Goal: Transaction & Acquisition: Purchase product/service

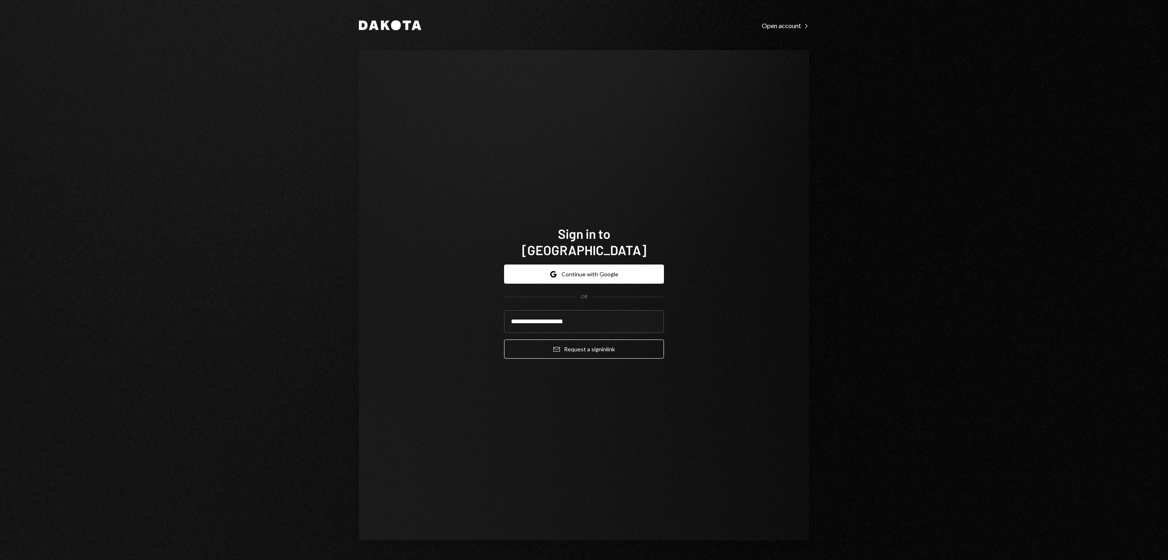
type input "**********"
click at [584, 344] on button "Email Request a sign in link" at bounding box center [584, 349] width 160 height 19
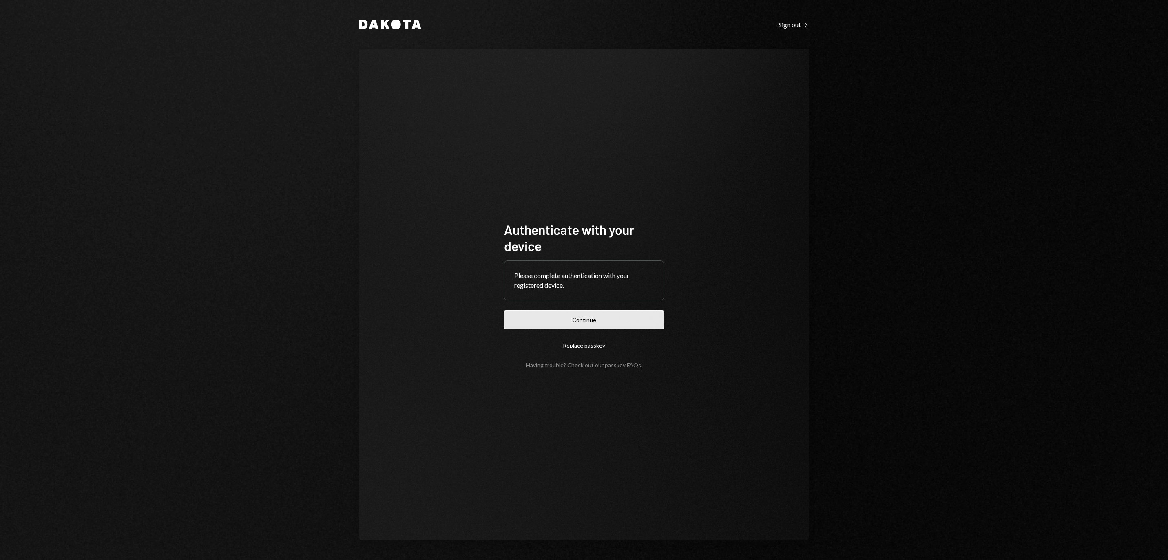
click at [612, 311] on button "Continue" at bounding box center [584, 319] width 160 height 19
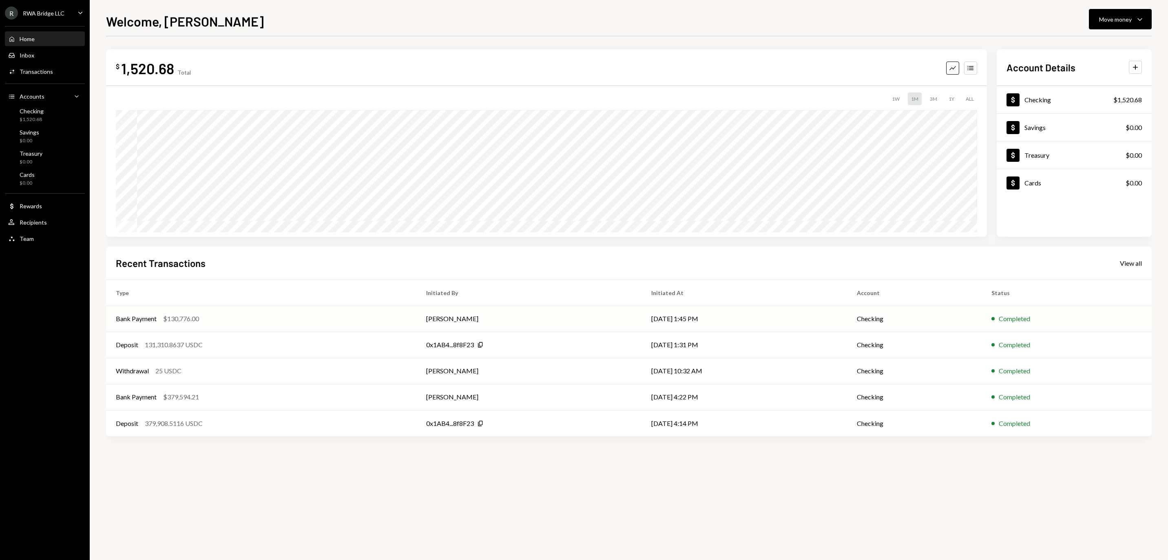
click at [607, 317] on td "[PERSON_NAME]" at bounding box center [528, 319] width 225 height 26
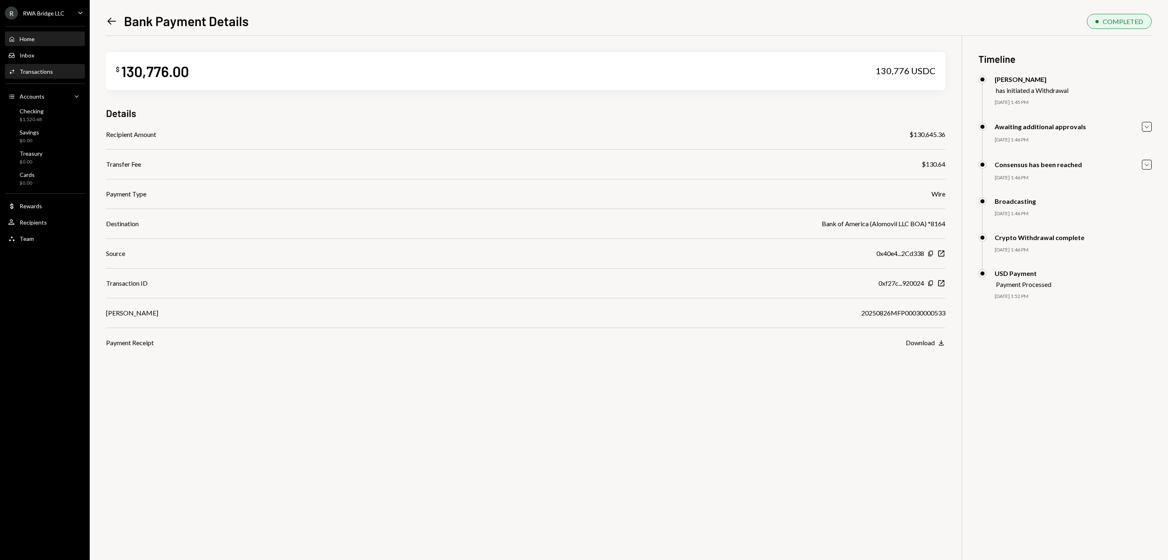
click at [52, 46] on div "Home Home" at bounding box center [44, 39] width 73 height 14
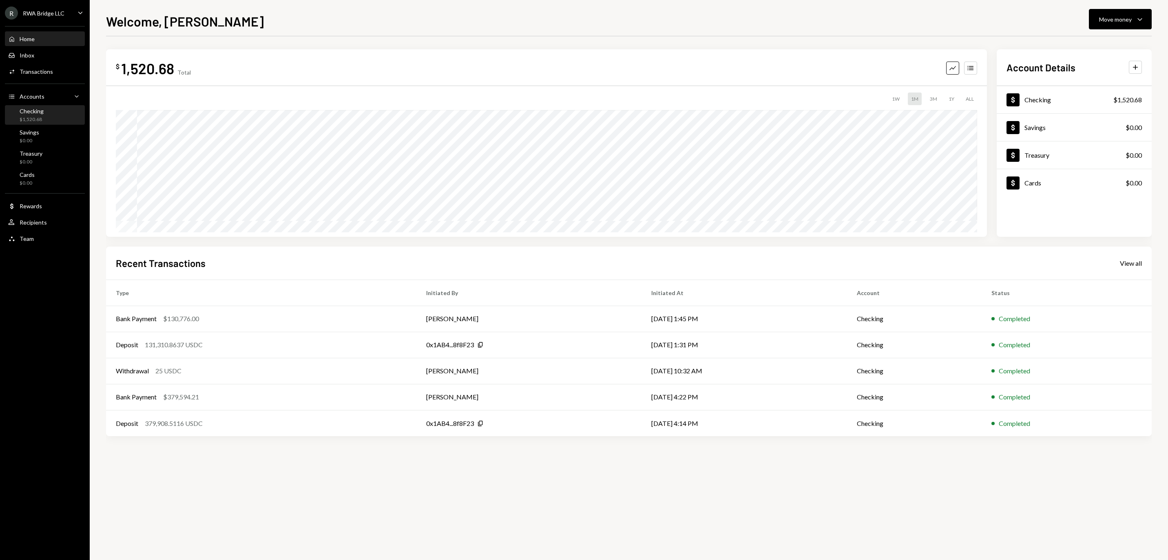
click at [57, 123] on div "Checking $1,520.68" at bounding box center [44, 115] width 73 height 15
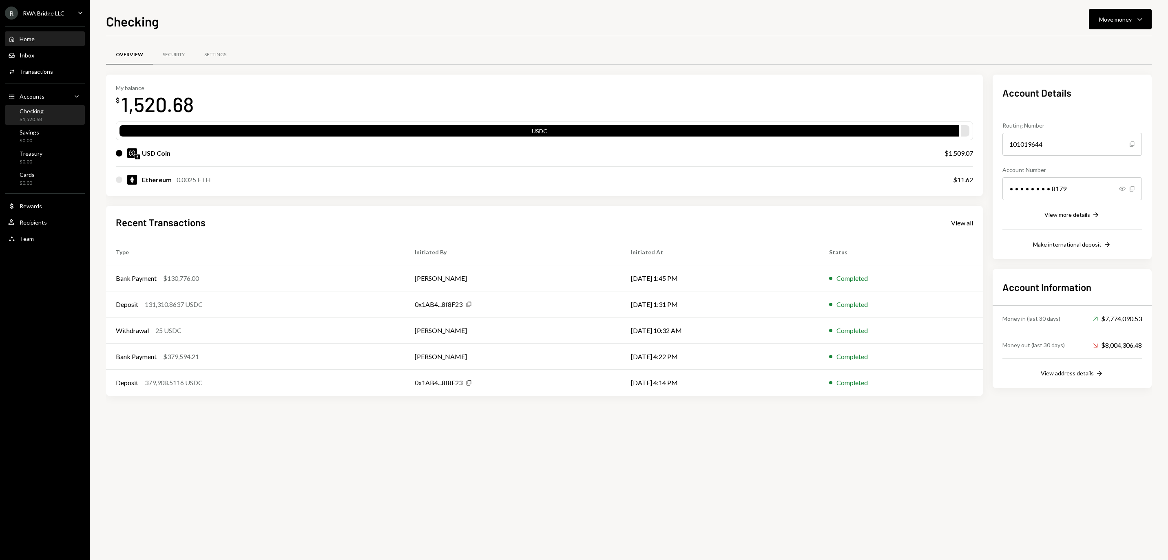
click at [43, 43] on div "Home Home" at bounding box center [44, 38] width 73 height 7
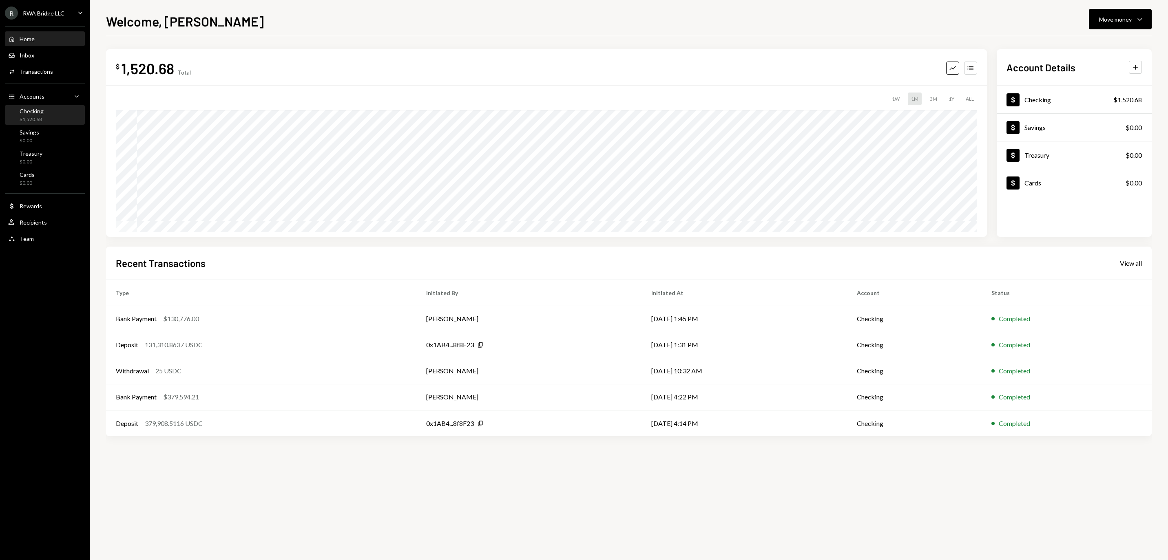
click at [44, 112] on div "Checking" at bounding box center [32, 111] width 24 height 7
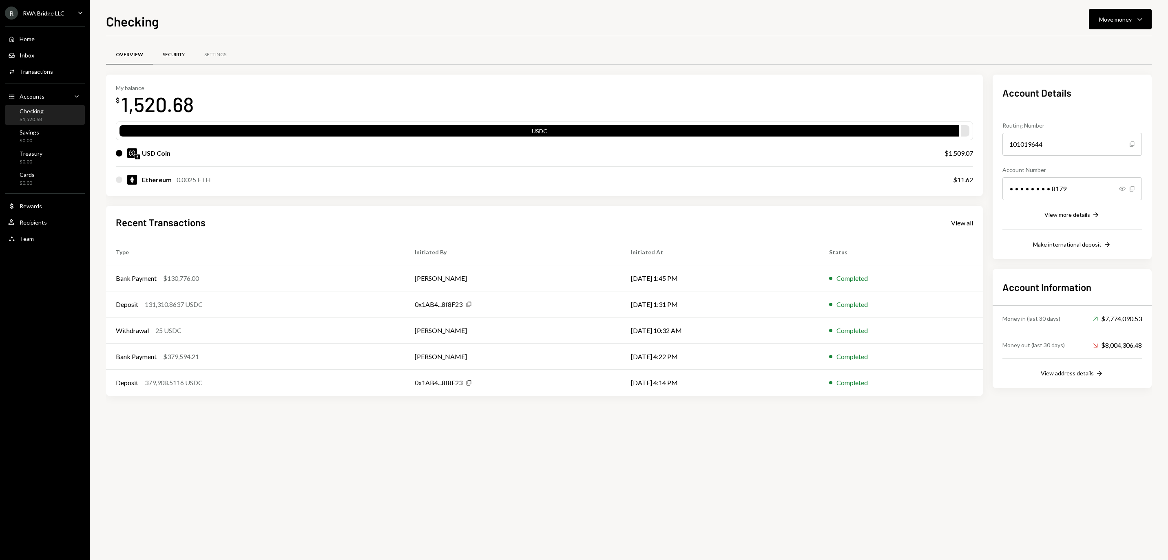
click at [185, 51] on div "Security" at bounding box center [174, 54] width 22 height 7
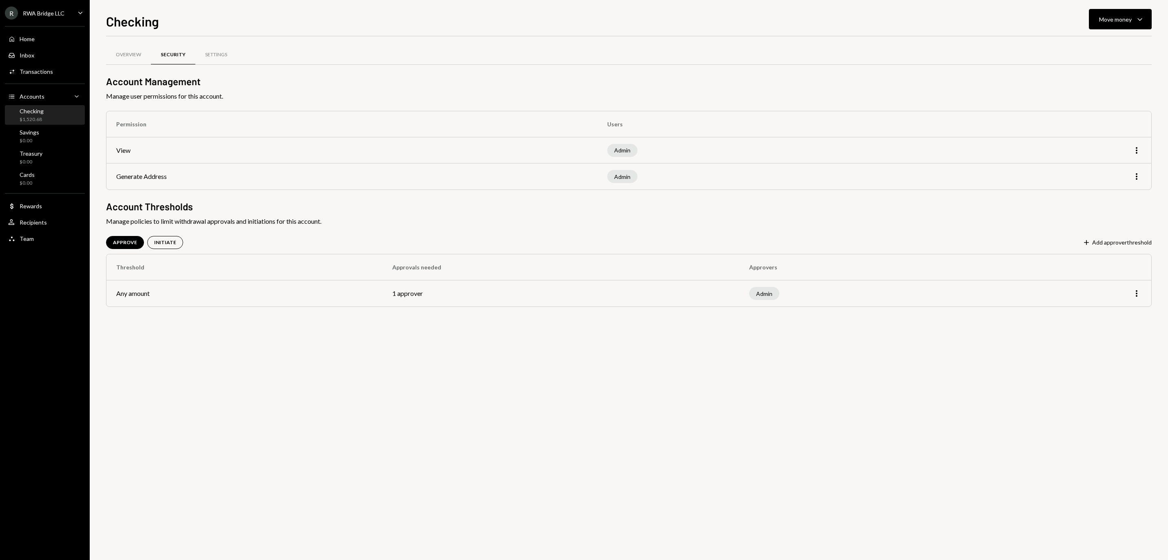
click at [318, 292] on td "Any amount" at bounding box center [244, 293] width 276 height 26
click at [44, 123] on div "$1,520.68" at bounding box center [32, 119] width 24 height 7
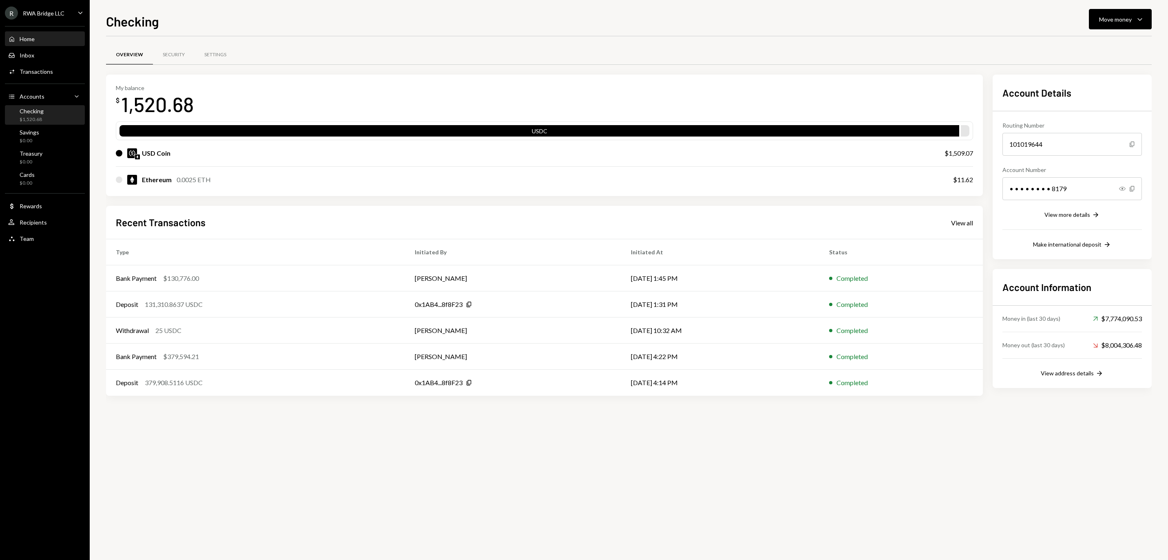
click at [45, 38] on div "Home Home" at bounding box center [44, 39] width 73 height 14
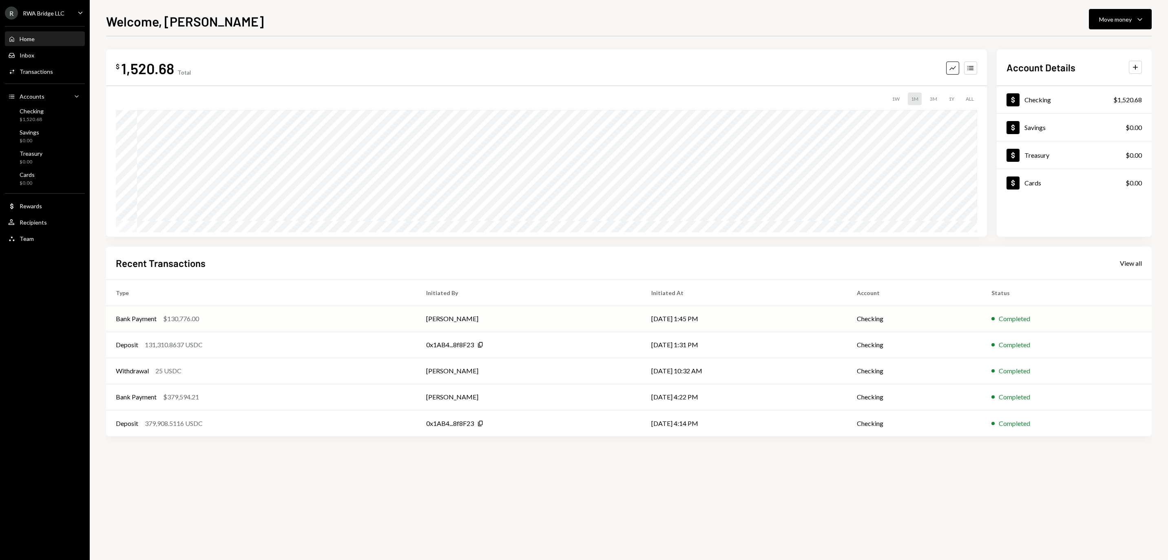
click at [497, 322] on td "[PERSON_NAME]" at bounding box center [528, 319] width 225 height 26
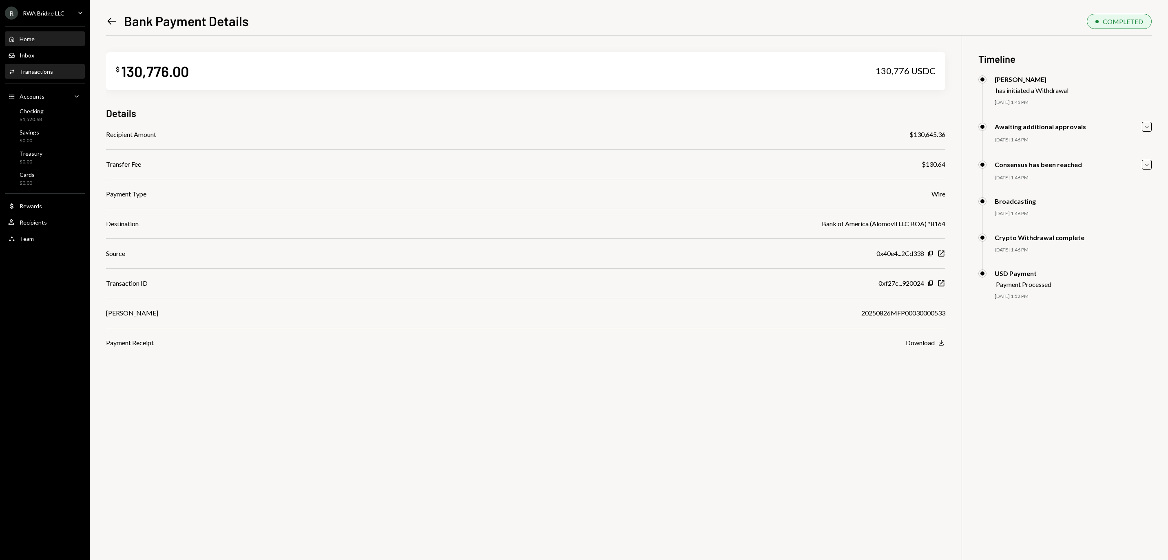
click at [33, 42] on div "Home" at bounding box center [27, 38] width 15 height 7
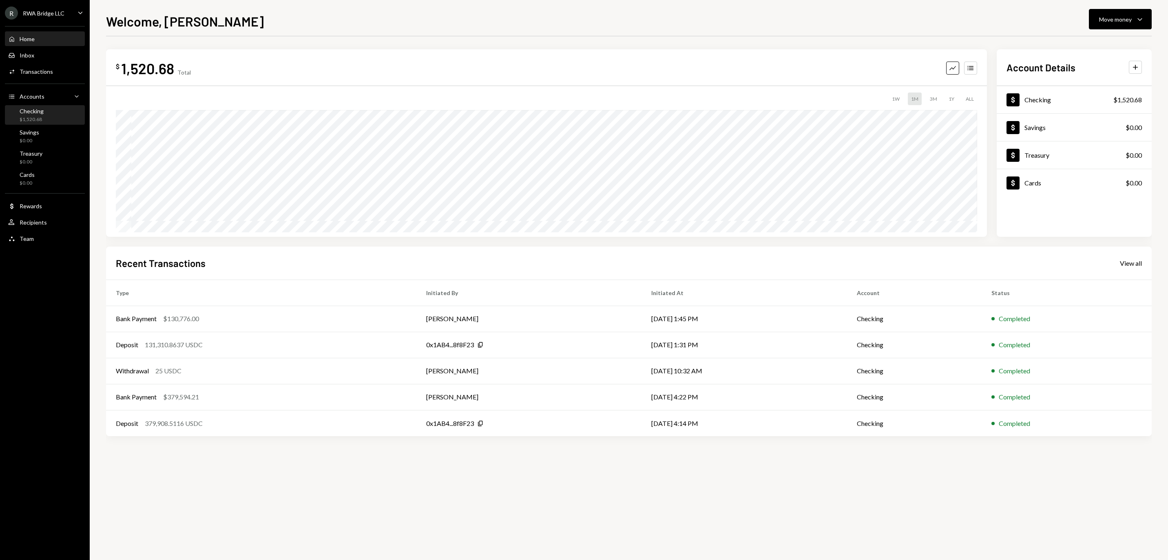
click at [34, 114] on div "Checking" at bounding box center [32, 111] width 24 height 7
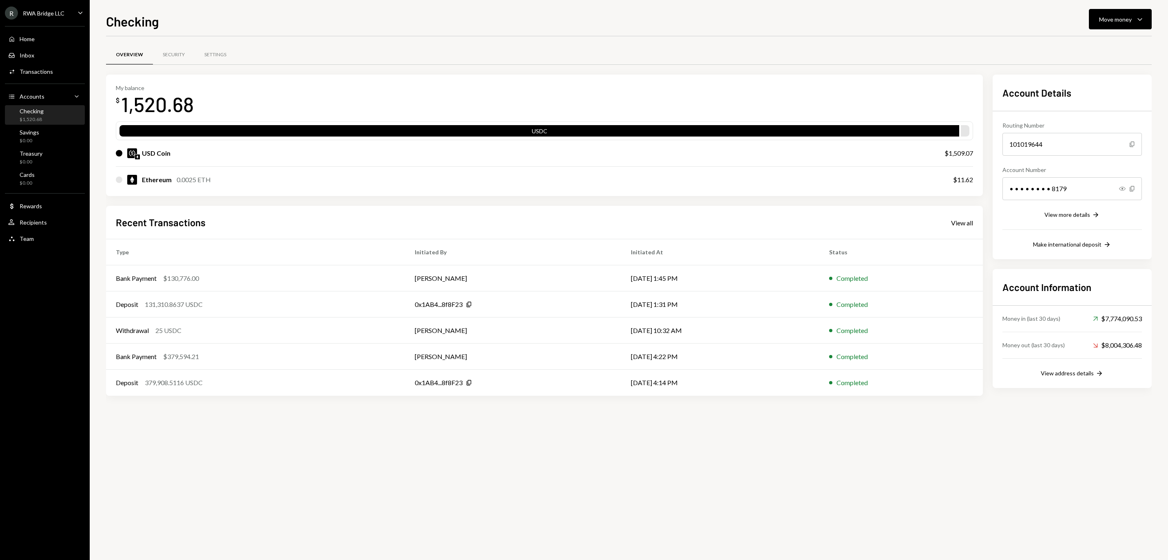
click at [35, 40] on div "Home" at bounding box center [27, 38] width 15 height 7
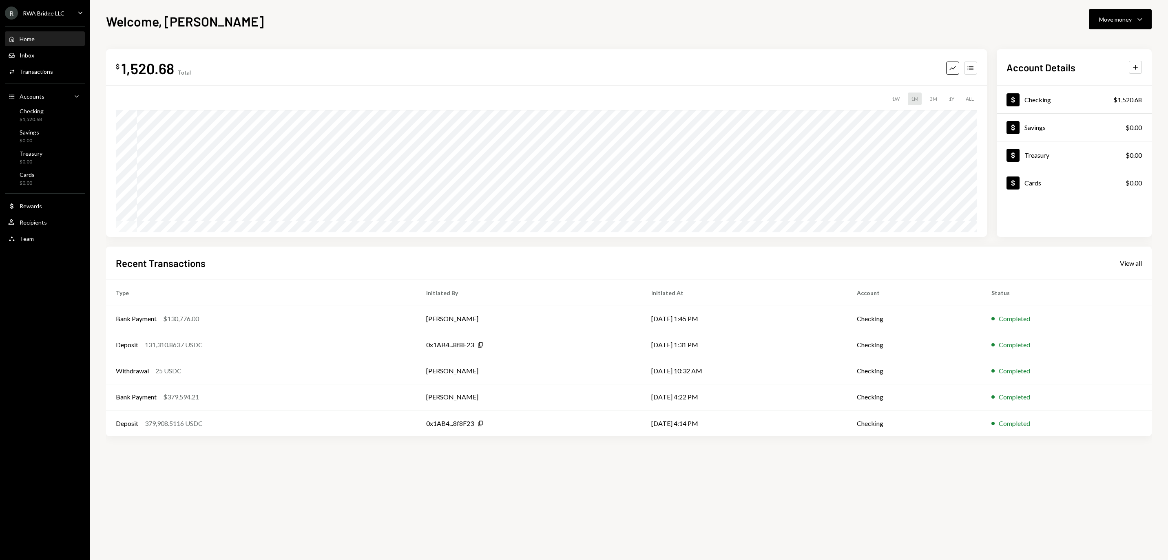
click at [542, 282] on th "Initiated By" at bounding box center [528, 293] width 225 height 26
click at [1104, 23] on div "Move money" at bounding box center [1115, 19] width 33 height 9
click at [1097, 37] on div "Withdraw Send" at bounding box center [1107, 44] width 82 height 18
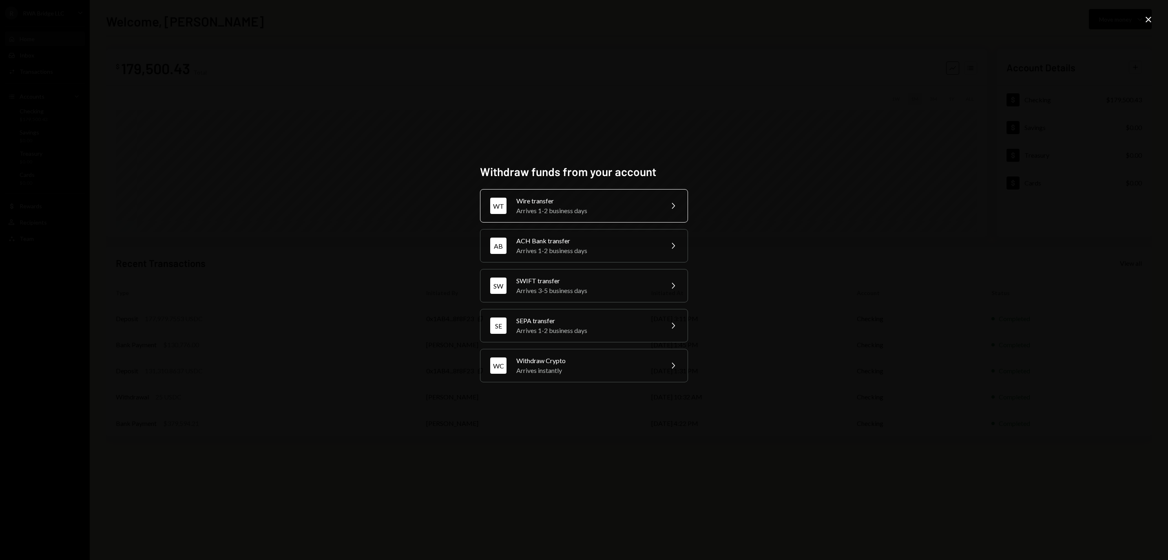
click at [544, 196] on div "Wire transfer" at bounding box center [587, 201] width 142 height 10
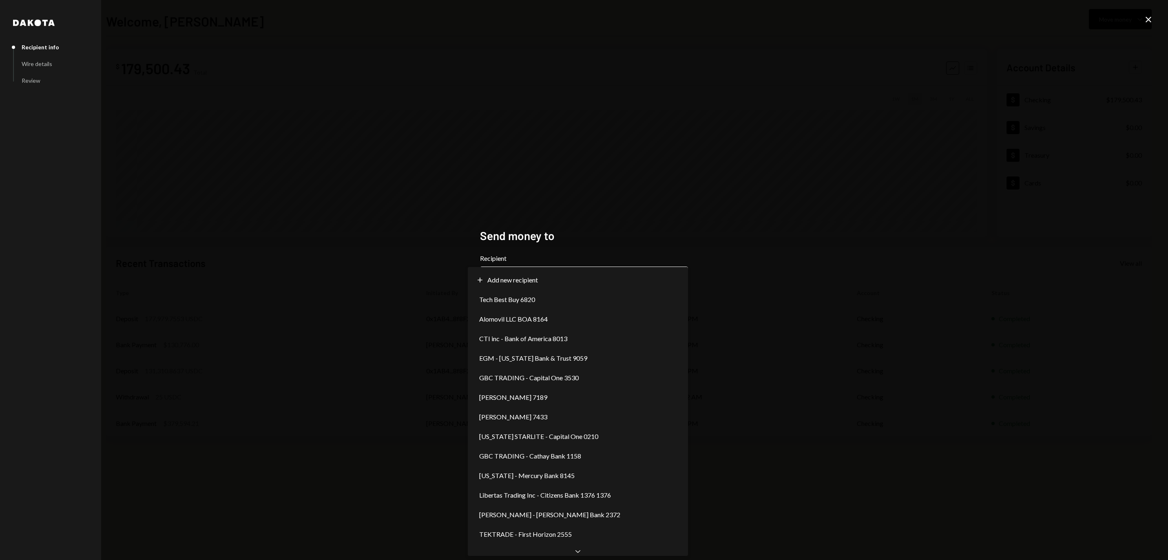
click at [527, 280] on body "**********" at bounding box center [584, 280] width 1168 height 560
select select "**********"
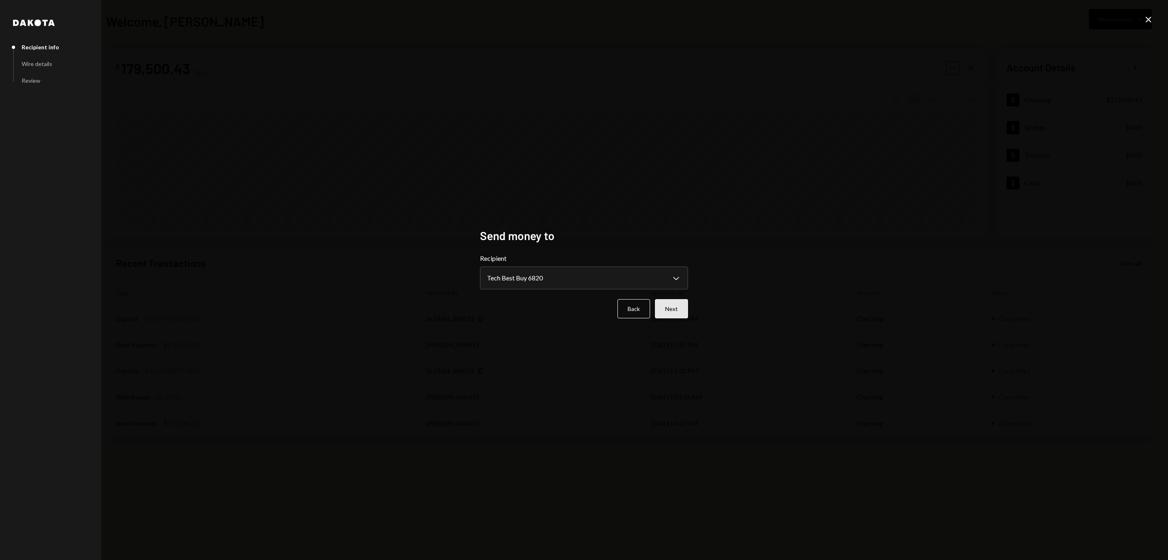
click at [669, 309] on button "Next" at bounding box center [671, 308] width 33 height 19
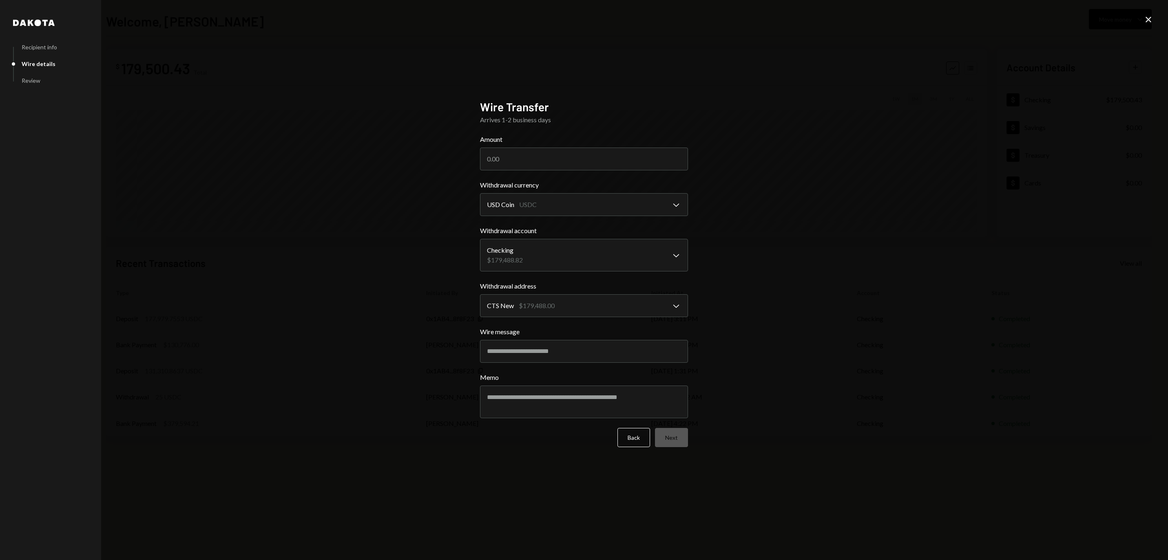
click at [1147, 20] on icon "Close" at bounding box center [1148, 20] width 10 height 10
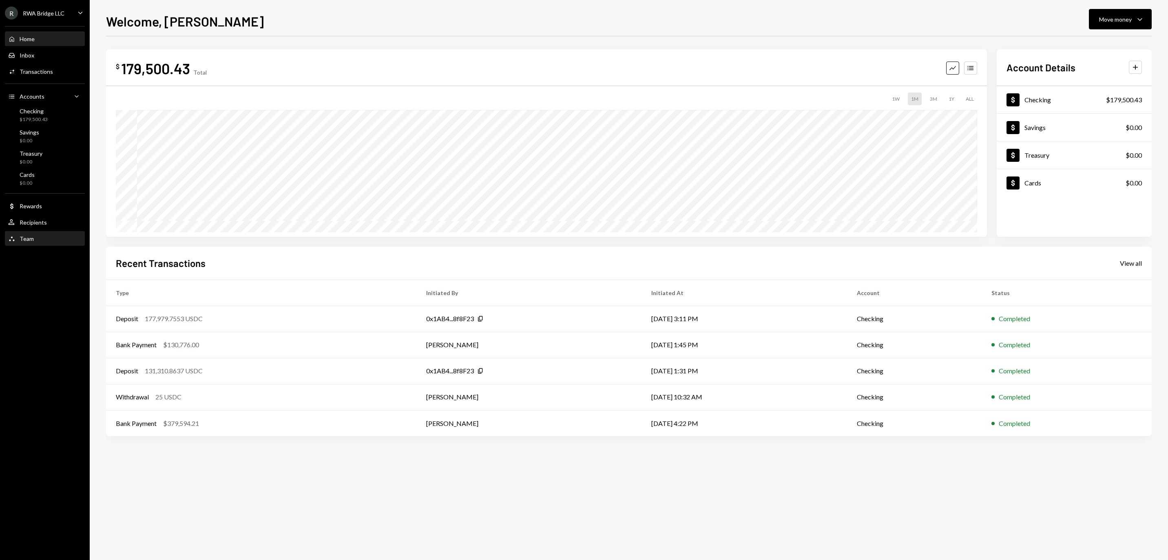
click at [51, 237] on div "Team Team" at bounding box center [44, 239] width 73 height 14
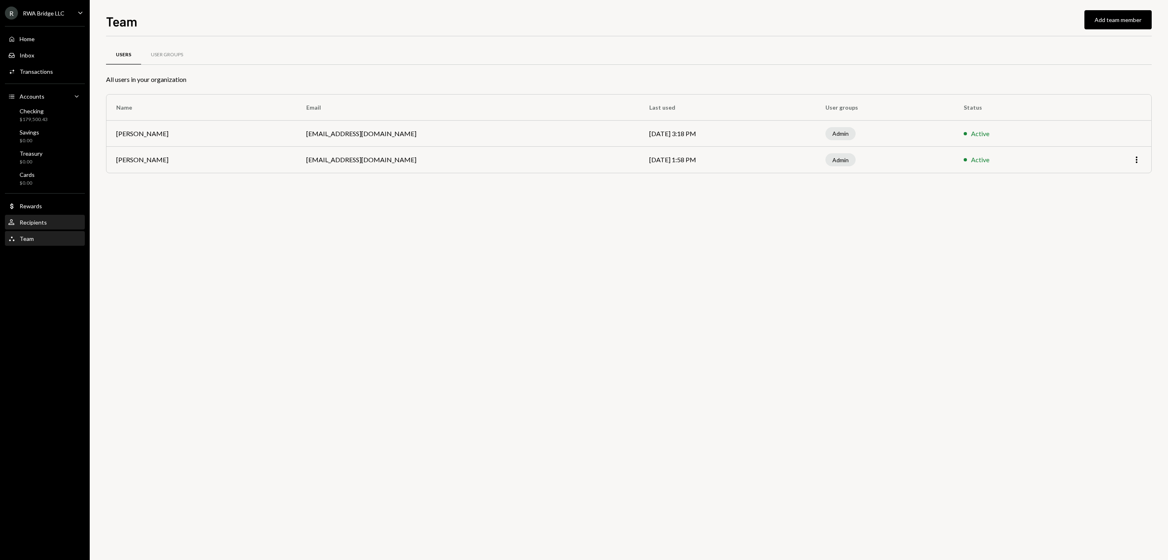
click at [46, 226] on div "Recipients" at bounding box center [33, 222] width 27 height 7
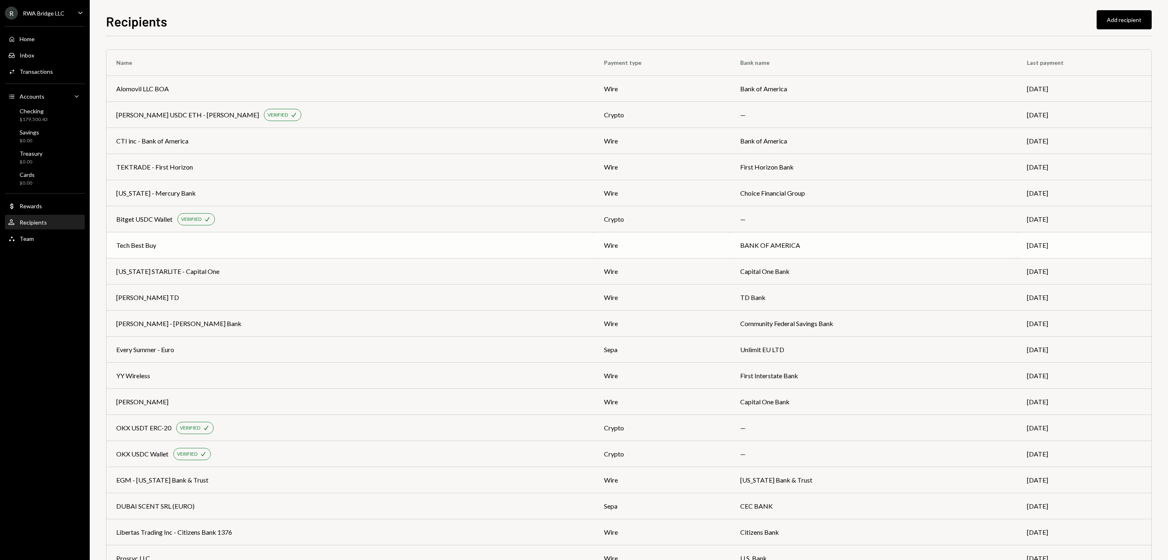
click at [299, 246] on div "Tech Best Buy" at bounding box center [350, 246] width 468 height 10
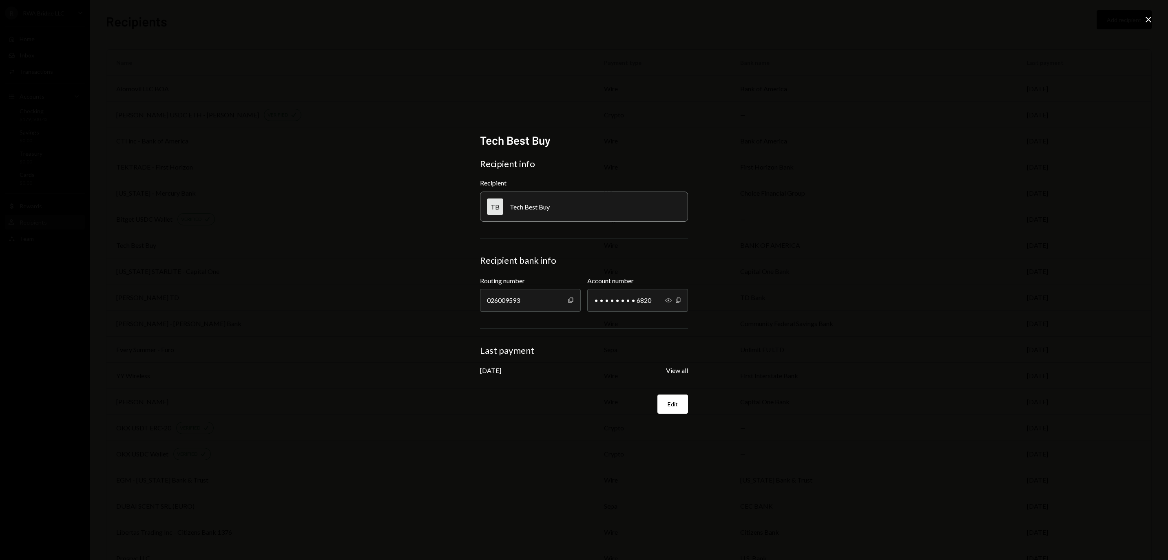
click at [666, 299] on icon "Show" at bounding box center [668, 300] width 7 height 7
click at [677, 372] on button "View all" at bounding box center [677, 371] width 22 height 9
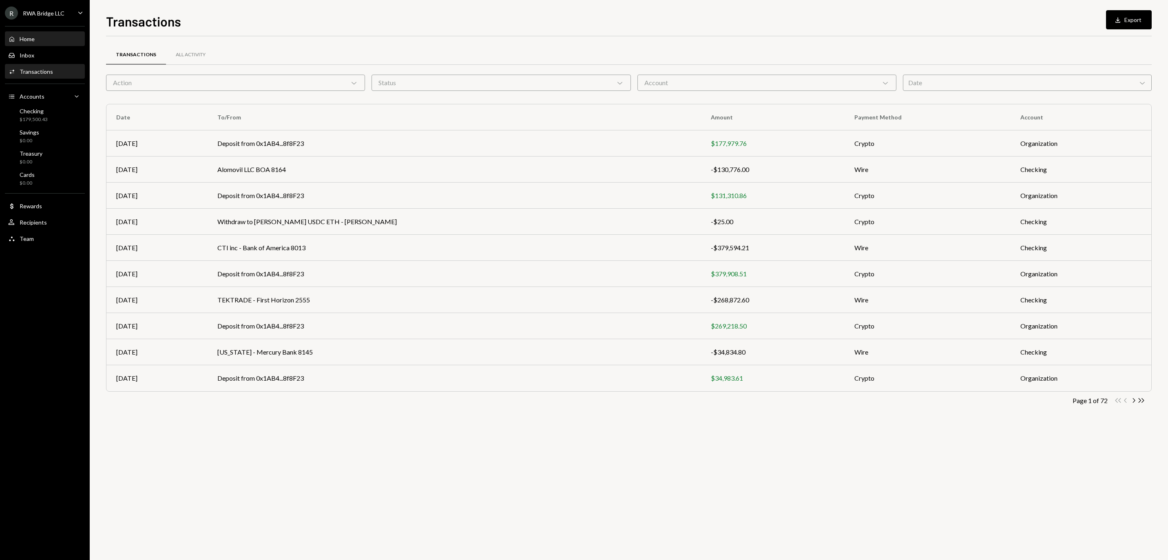
click at [42, 43] on div "Home Home" at bounding box center [44, 38] width 73 height 7
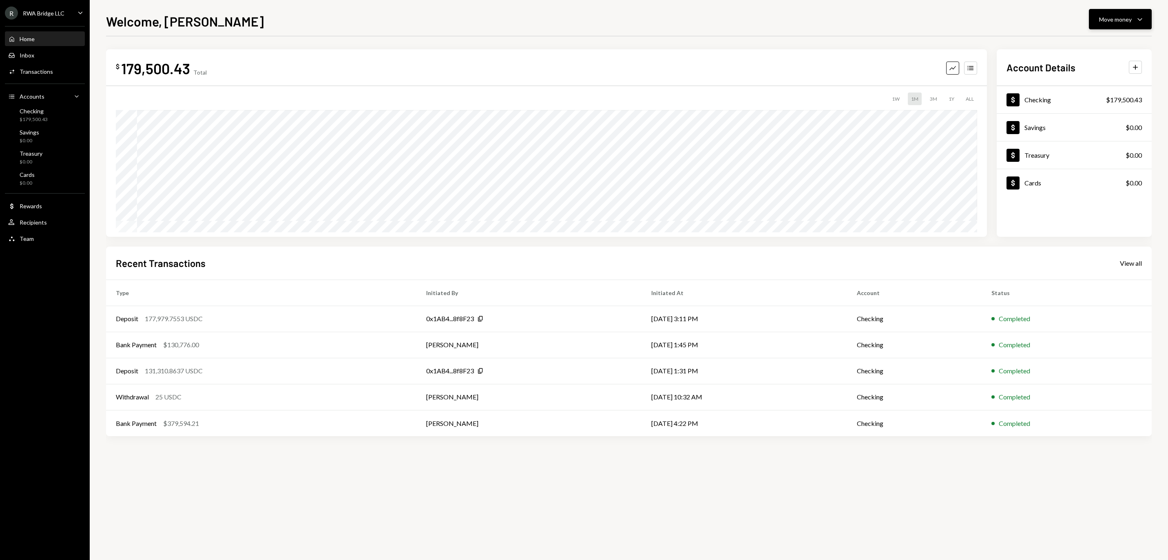
click at [1137, 14] on icon "Caret Down" at bounding box center [1140, 19] width 10 height 10
click at [1097, 40] on div "Send" at bounding box center [1114, 44] width 60 height 9
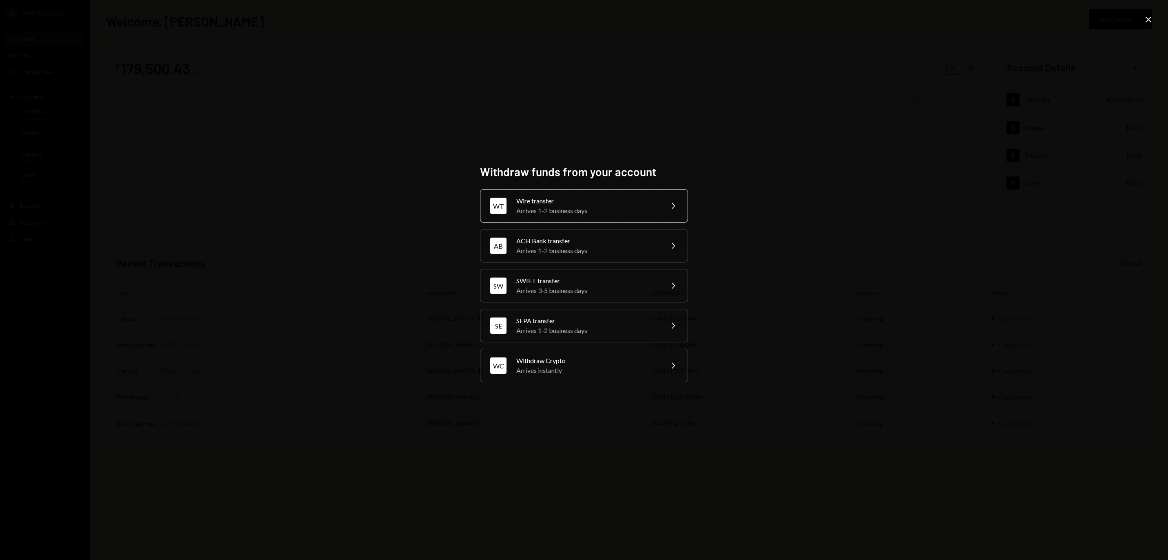
click at [546, 206] on div "Arrives 1-2 business days" at bounding box center [587, 211] width 142 height 10
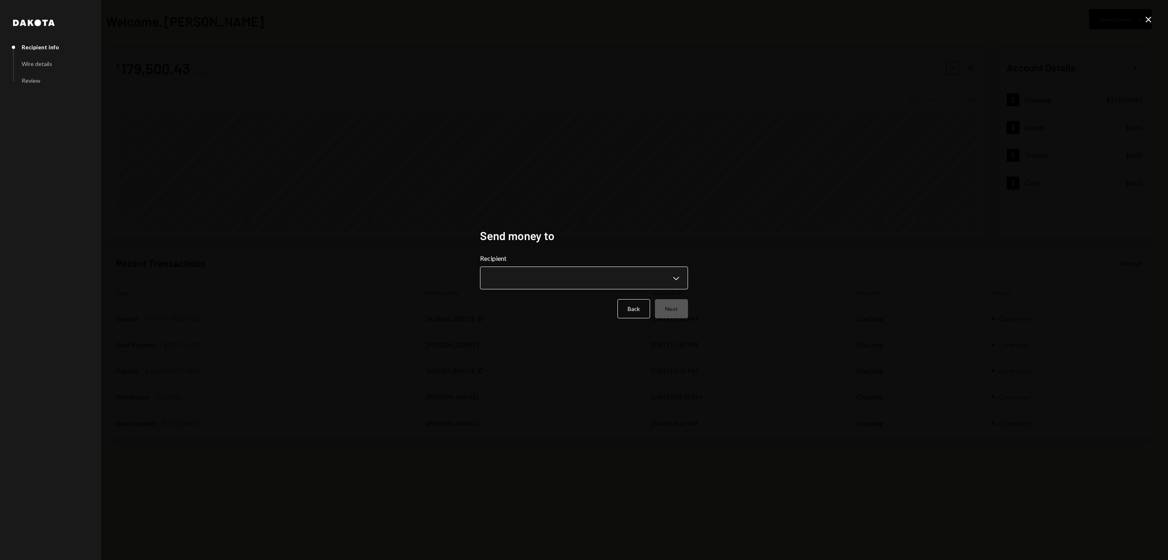
click at [536, 272] on body "**********" at bounding box center [584, 280] width 1168 height 560
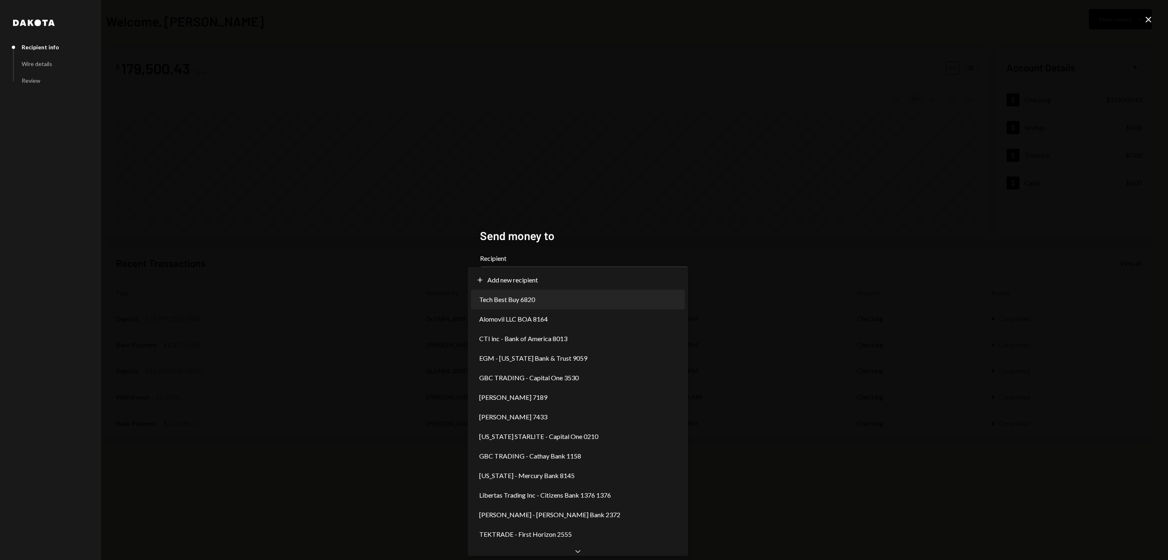
select select "**********"
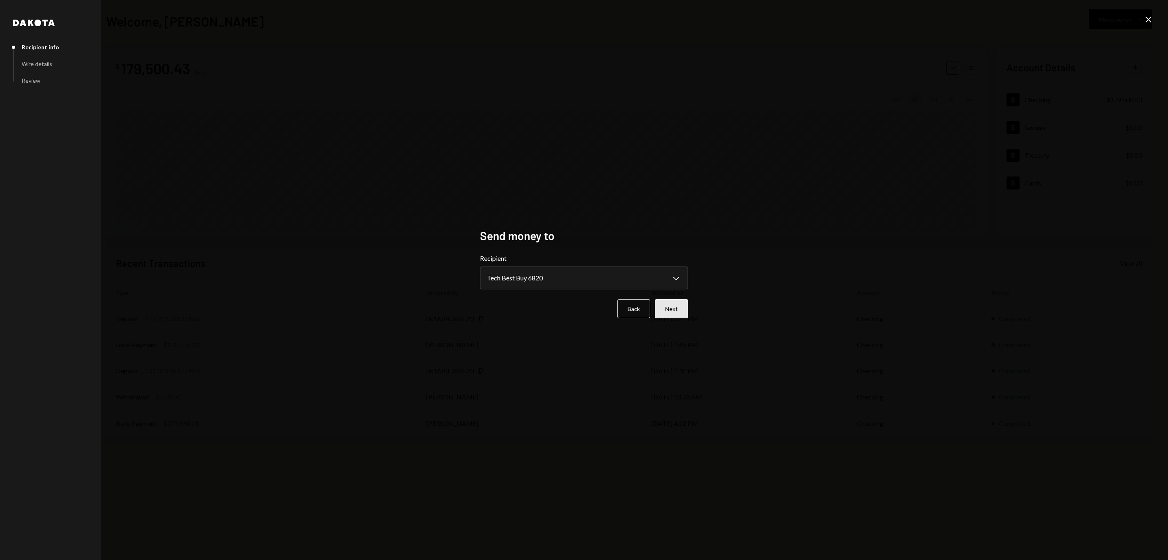
click at [664, 311] on button "Next" at bounding box center [671, 308] width 33 height 19
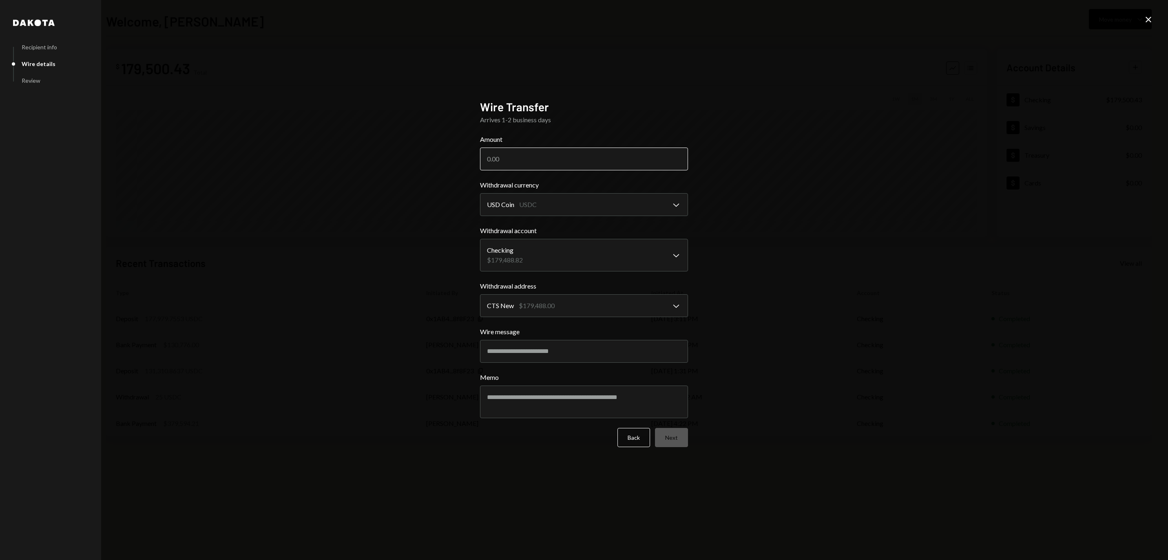
click at [576, 156] on input "Amount" at bounding box center [584, 159] width 208 height 23
paste input "177619.00"
type input "177619.00"
click at [663, 432] on button "Next" at bounding box center [671, 437] width 33 height 19
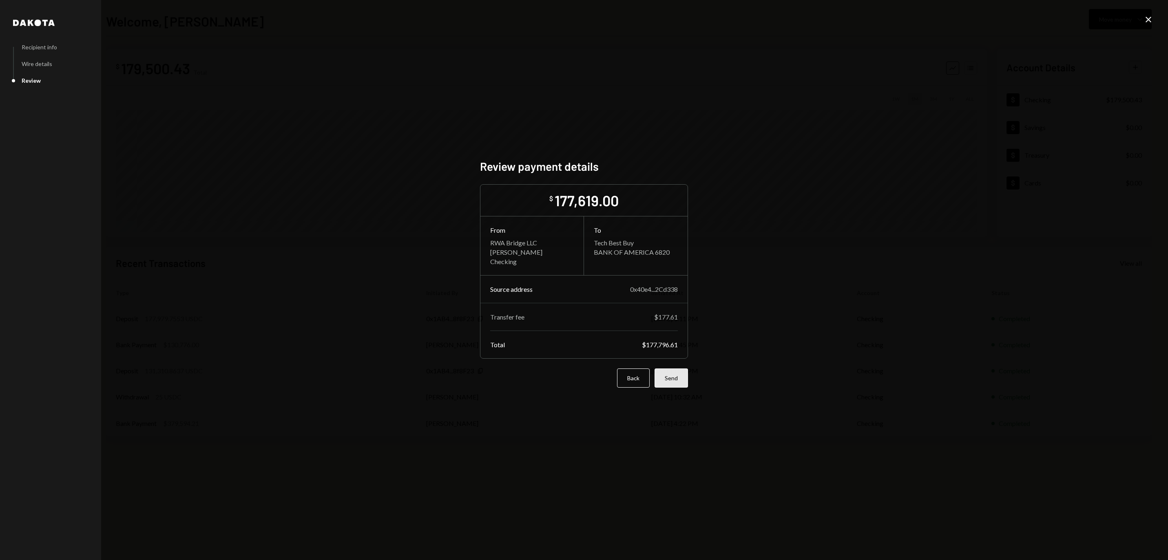
click at [670, 379] on button "Send" at bounding box center [670, 378] width 33 height 19
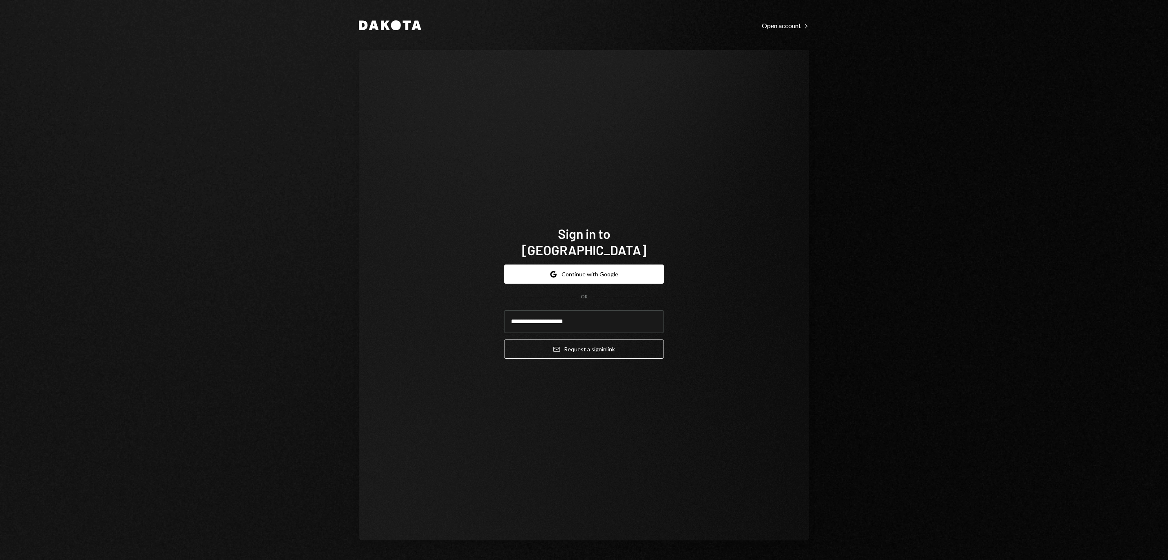
type input "**********"
click at [584, 344] on button "Email Request a sign in link" at bounding box center [584, 349] width 160 height 19
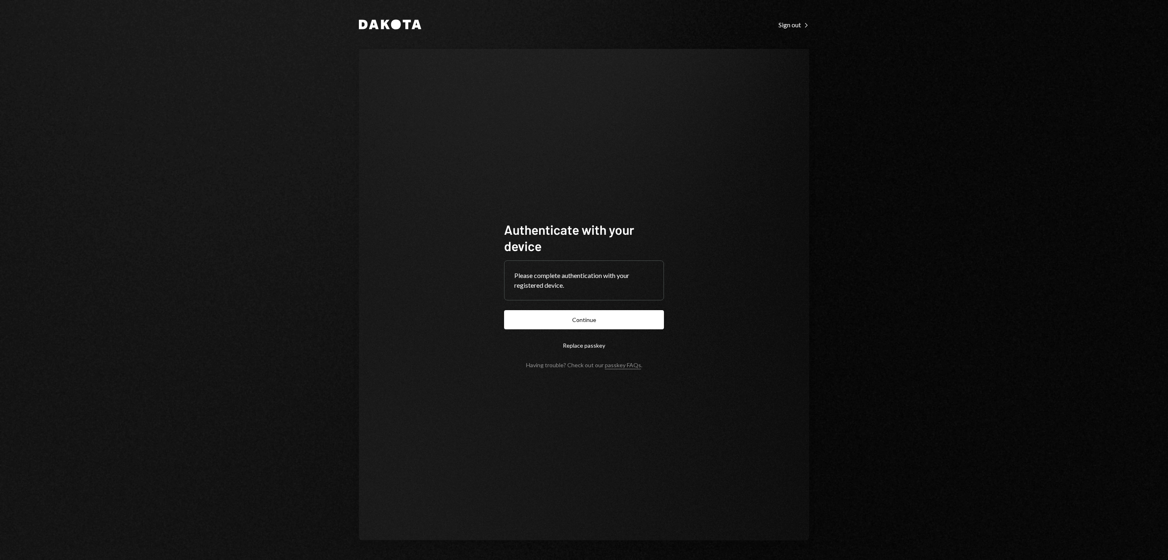
click at [616, 311] on button "Continue" at bounding box center [584, 319] width 160 height 19
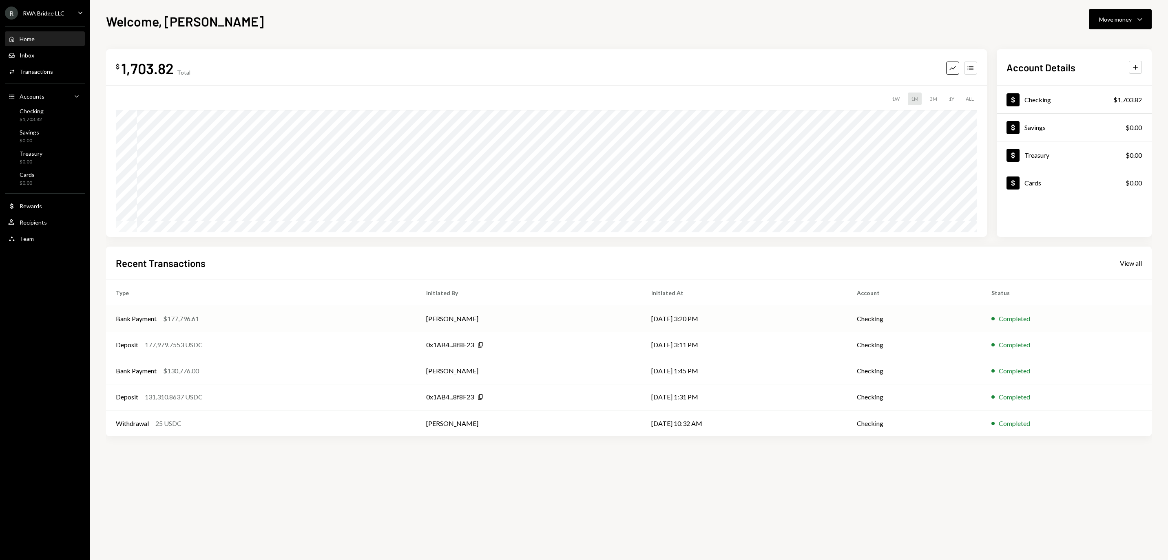
click at [611, 314] on td "[PERSON_NAME]" at bounding box center [528, 319] width 225 height 26
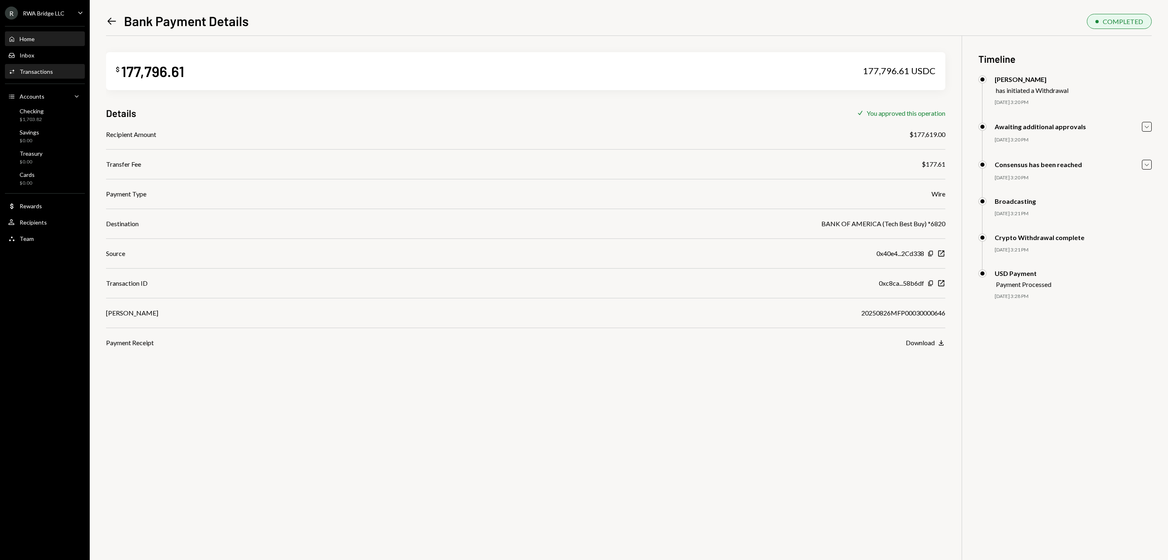
click at [25, 42] on div "Home" at bounding box center [27, 38] width 15 height 7
